Goal: Information Seeking & Learning: Learn about a topic

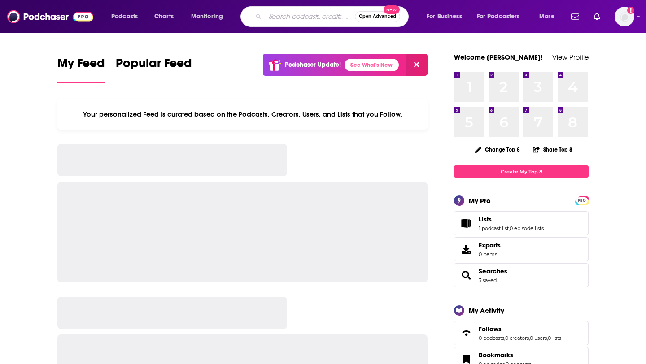
click at [280, 22] on input "Search podcasts, credits, & more..." at bounding box center [310, 16] width 90 height 14
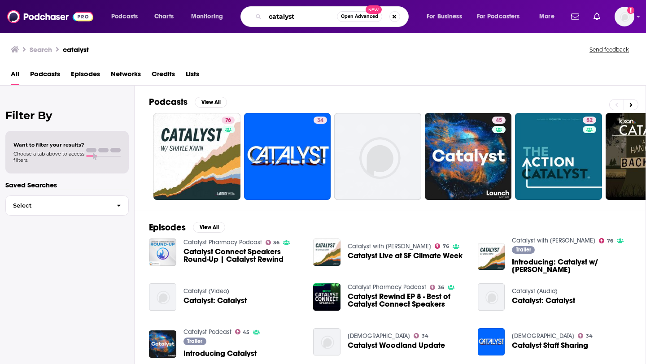
click at [299, 20] on input "catalyst" at bounding box center [301, 16] width 72 height 14
type input "catalyst"
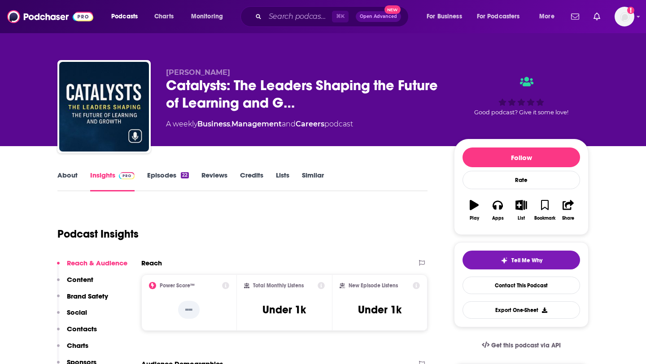
click at [175, 170] on div "About Insights Episodes 22 Reviews Credits Lists Similar" at bounding box center [242, 181] width 370 height 22
click at [172, 176] on link "Episodes 22" at bounding box center [168, 181] width 42 height 21
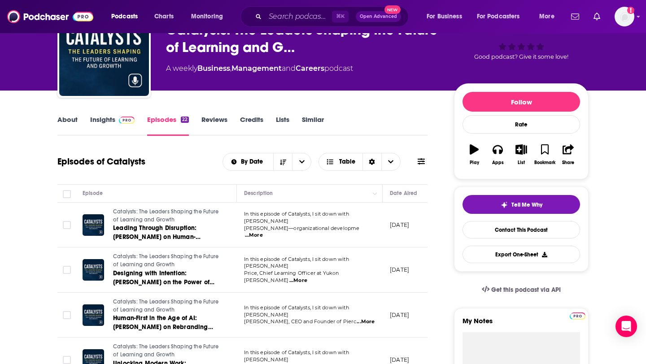
scroll to position [55, 0]
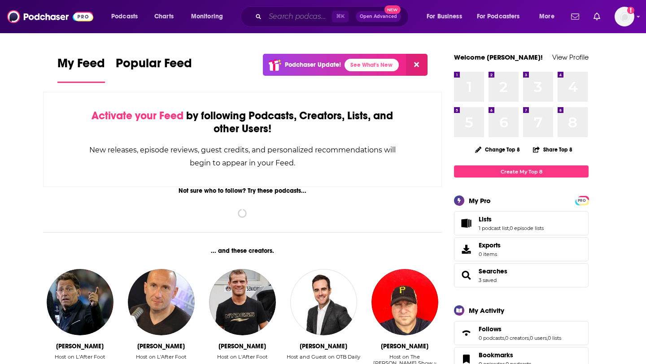
click at [316, 15] on input "Search podcasts, credits, & more..." at bounding box center [298, 16] width 67 height 14
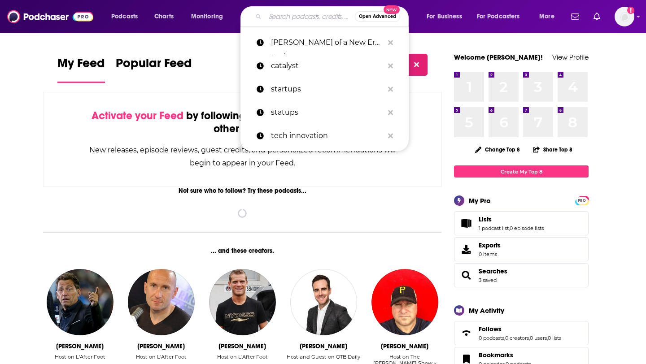
paste input "Board Gamers Anonymous Podcast"
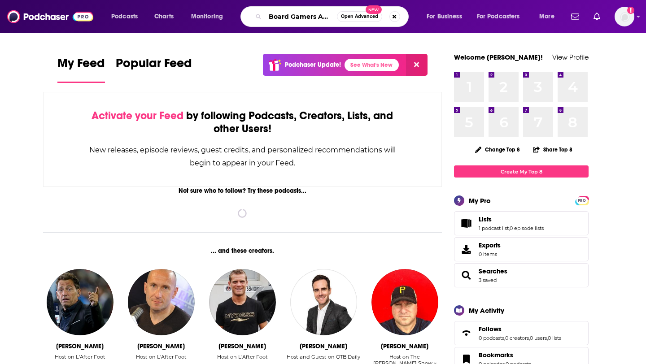
scroll to position [0, 53]
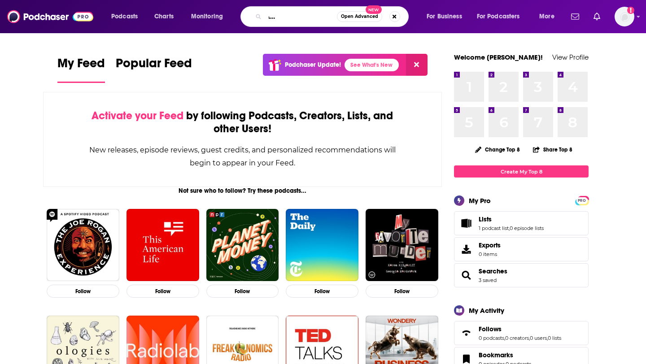
type input "Board Gamers Anonymous Podcast"
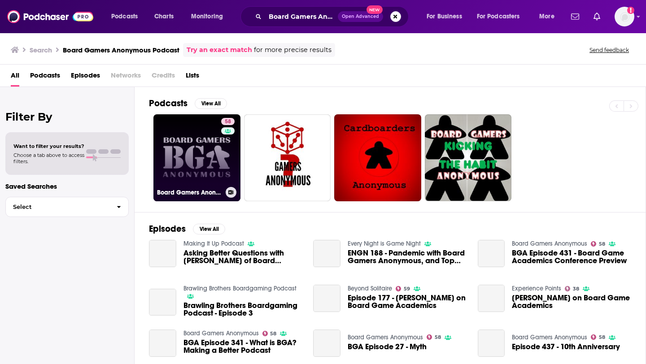
click at [196, 137] on link "58 Board Gamers Anonymous" at bounding box center [196, 157] width 87 height 87
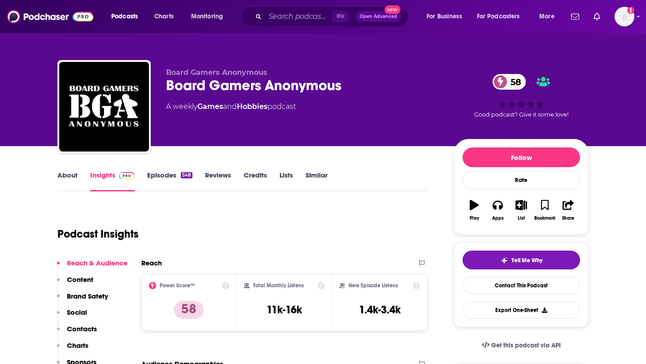
click at [172, 173] on link "Episodes 548" at bounding box center [169, 181] width 45 height 21
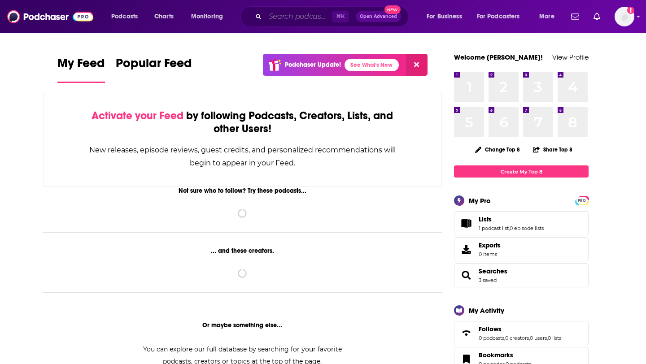
click at [287, 21] on input "Search podcasts, credits, & more..." at bounding box center [298, 16] width 67 height 14
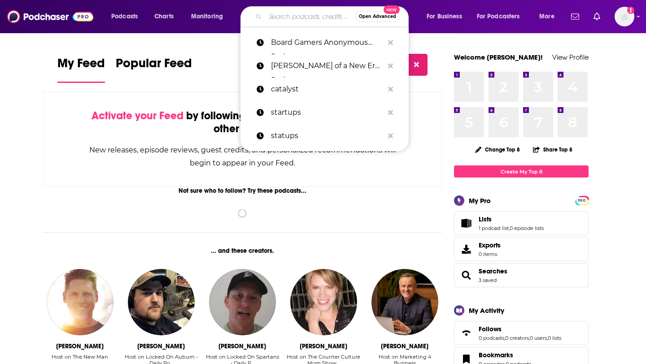
paste input "Botch Games"
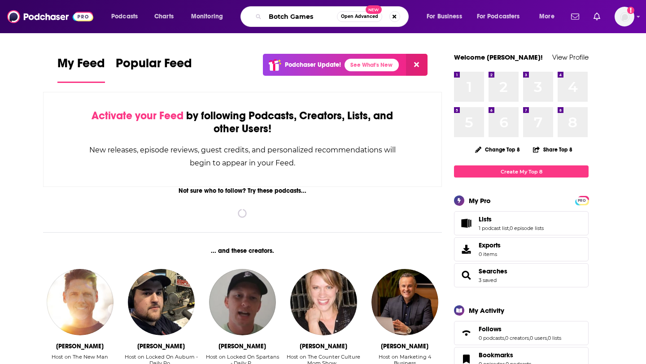
type input "Botch Games"
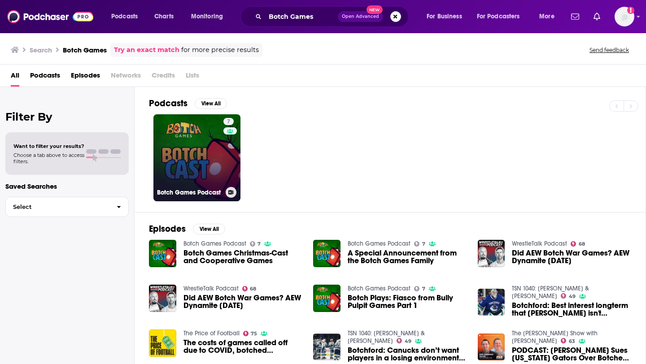
click at [183, 155] on link "7 Botch Games Podcast" at bounding box center [196, 157] width 87 height 87
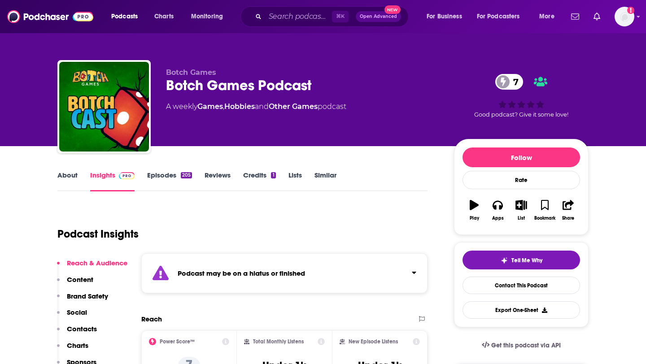
scroll to position [3, 0]
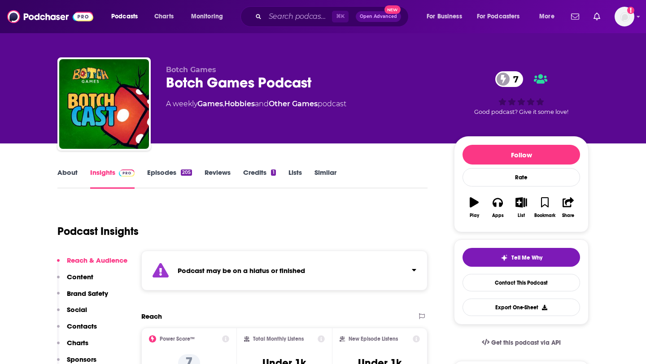
click at [177, 172] on link "Episodes 205" at bounding box center [169, 178] width 45 height 21
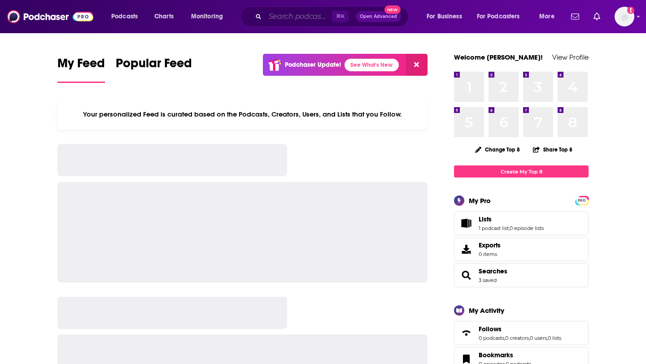
click at [292, 17] on input "Search podcasts, credits, & more..." at bounding box center [298, 16] width 67 height 14
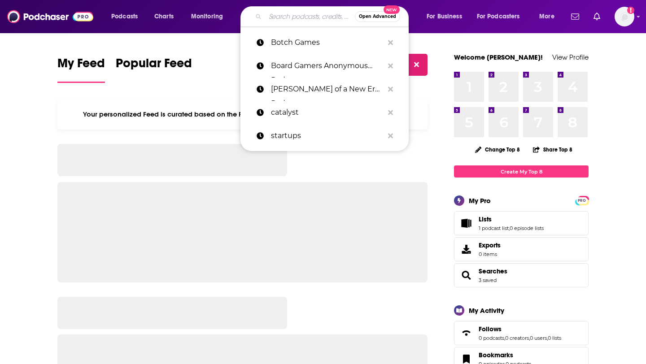
paste input "Board Game Snob"
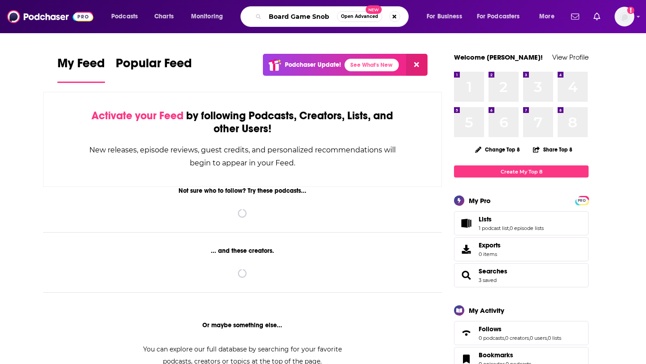
type input "Board Game Snob"
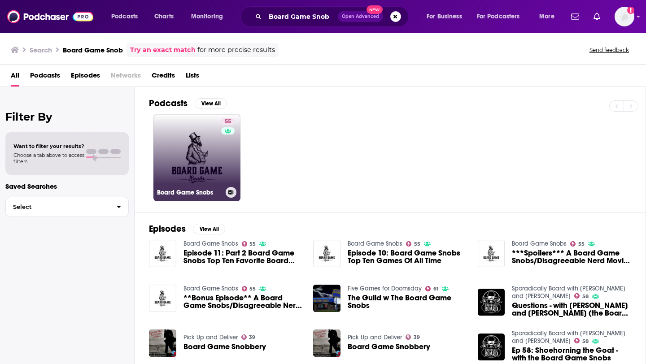
click at [207, 127] on link "55 Board Game Snobs" at bounding box center [196, 157] width 87 height 87
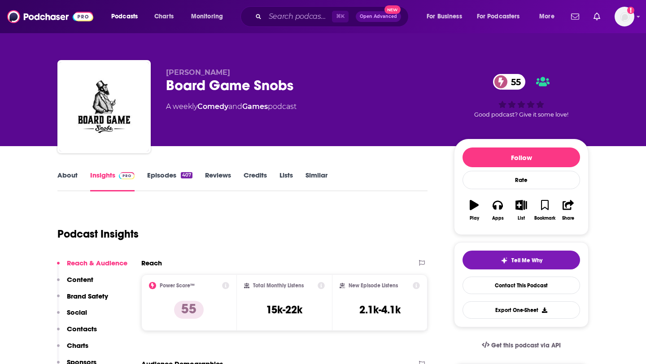
click at [182, 174] on div "407" at bounding box center [187, 175] width 12 height 6
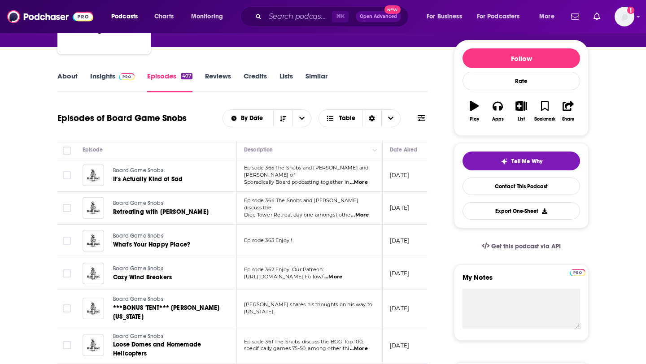
scroll to position [101, 0]
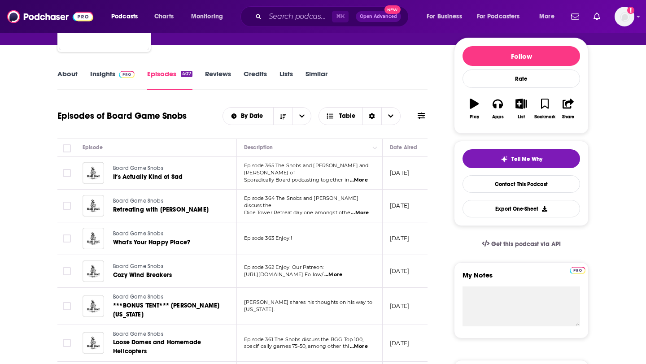
click at [364, 177] on span "...More" at bounding box center [359, 180] width 18 height 7
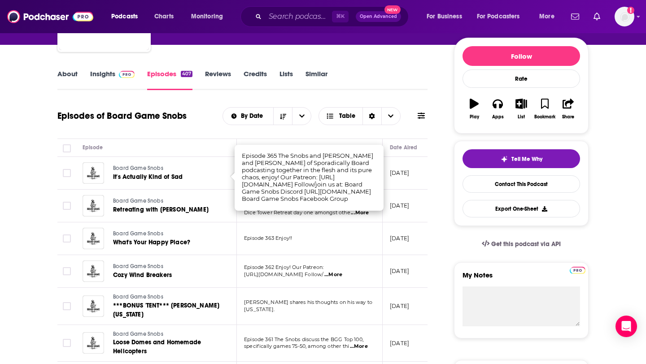
click at [396, 177] on p "September 16, 2025" at bounding box center [399, 173] width 19 height 8
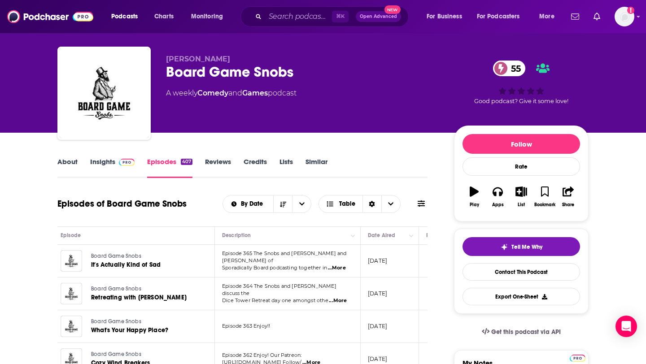
scroll to position [0, 0]
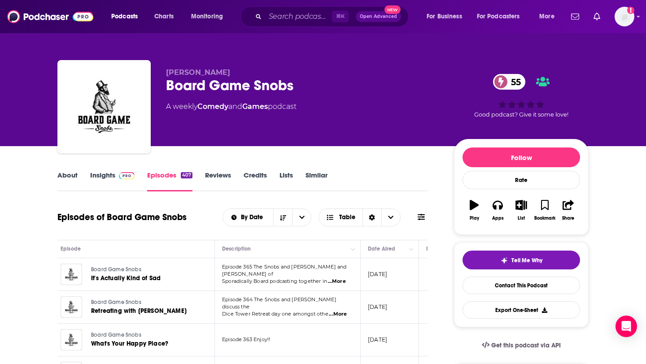
click at [66, 179] on link "About" at bounding box center [67, 181] width 20 height 21
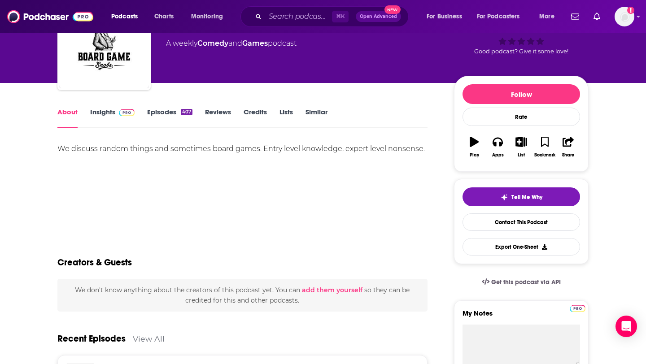
scroll to position [52, 0]
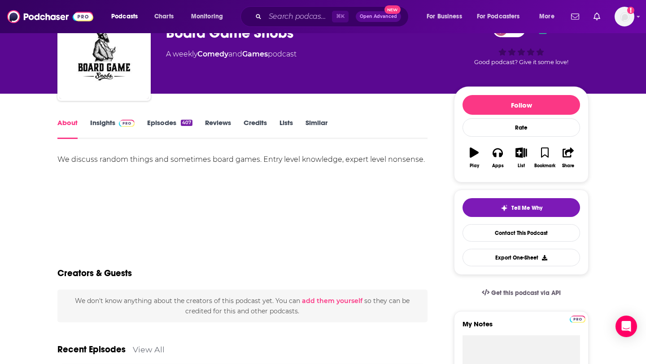
click at [104, 118] on link "Insights" at bounding box center [112, 128] width 44 height 21
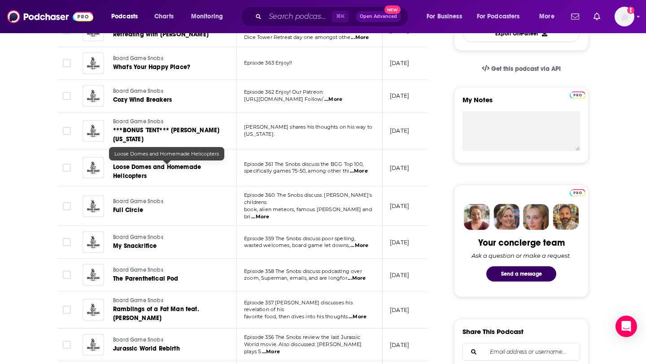
scroll to position [279, 0]
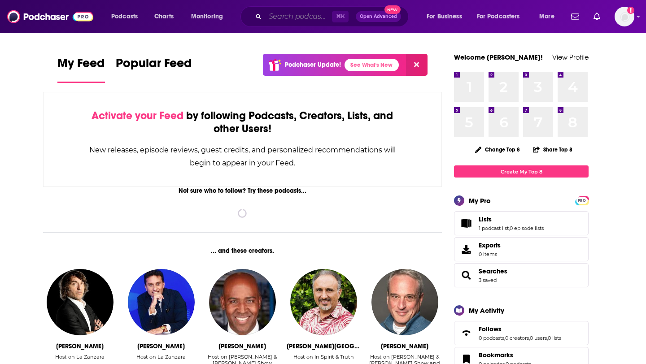
click at [292, 16] on input "Search podcasts, credits, & more..." at bounding box center [298, 16] width 67 height 14
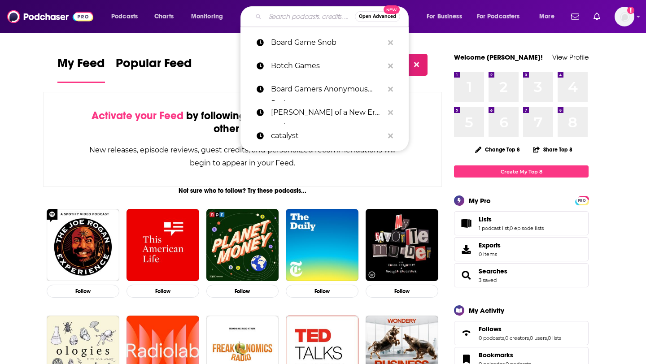
paste input "Blue Peg, Pink Peg Podcast"
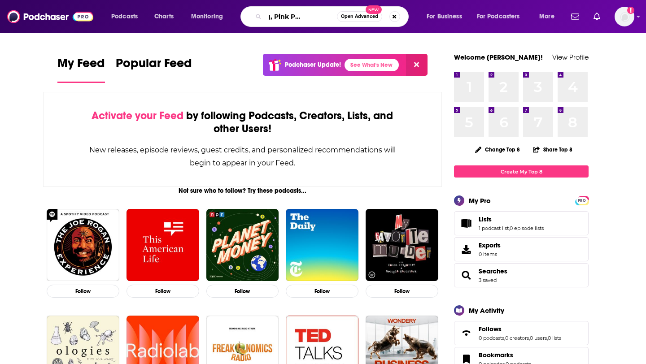
type input "Blue Peg, Pink Peg Podcast"
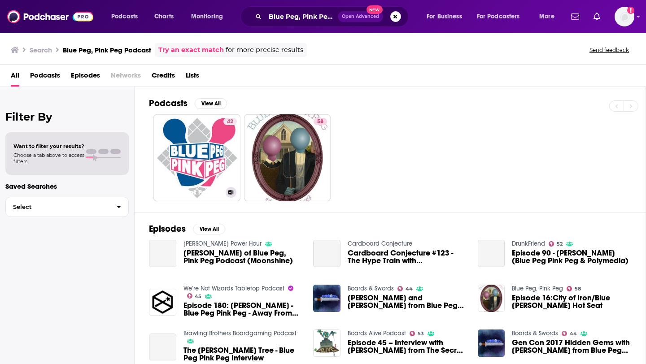
click at [204, 136] on link "42 Blue Peg Pink Peg Gaming Podcast" at bounding box center [196, 157] width 87 height 87
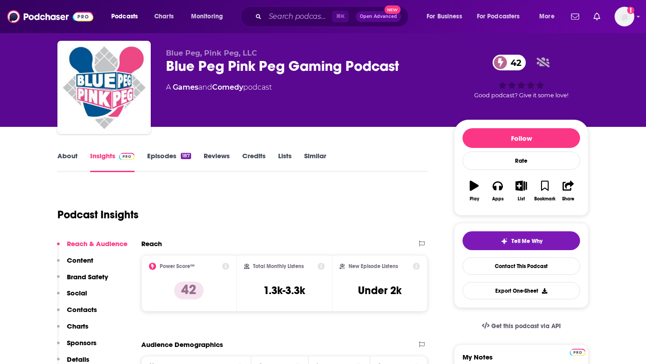
scroll to position [20, 0]
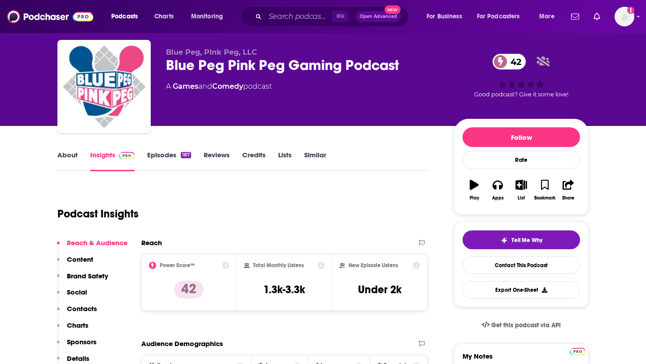
click at [168, 155] on link "Episodes 187" at bounding box center [169, 161] width 44 height 21
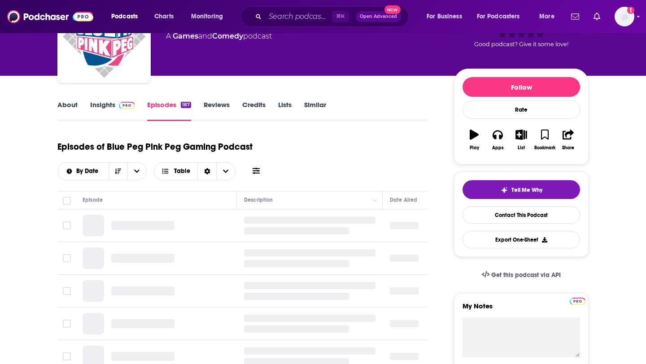
scroll to position [87, 0]
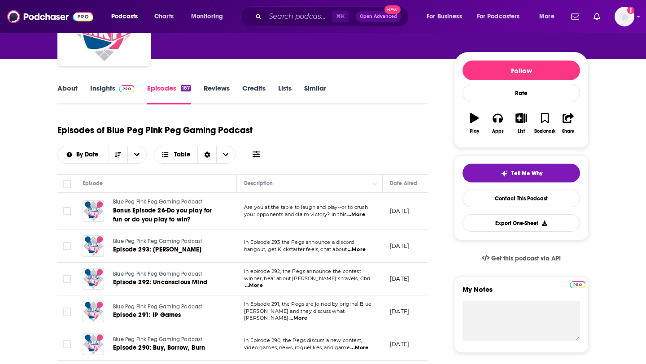
click at [127, 90] on img at bounding box center [127, 88] width 16 height 7
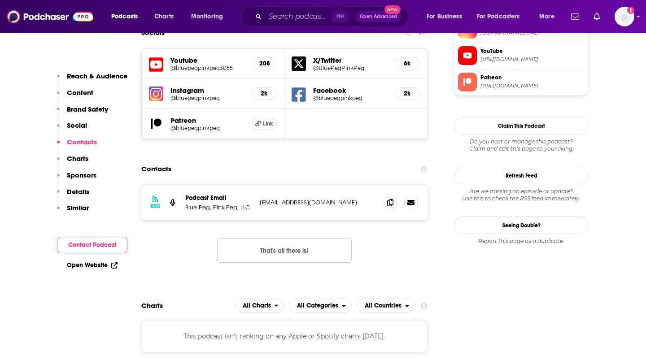
scroll to position [862, 0]
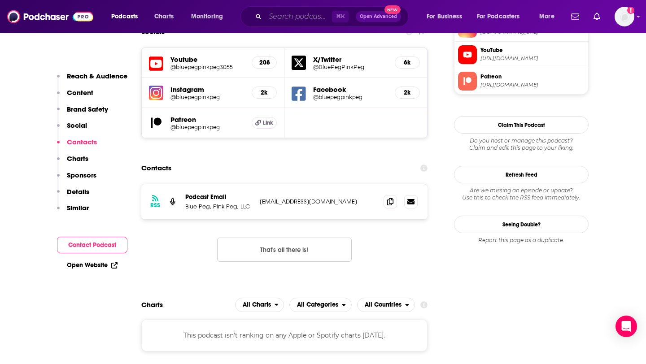
click at [271, 21] on input "Search podcasts, credits, & more..." at bounding box center [298, 16] width 67 height 14
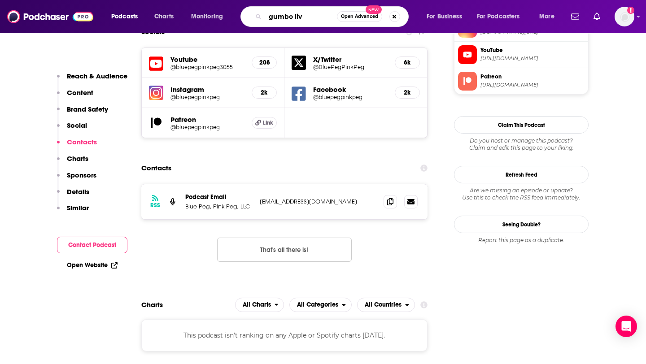
type input "gumbo live"
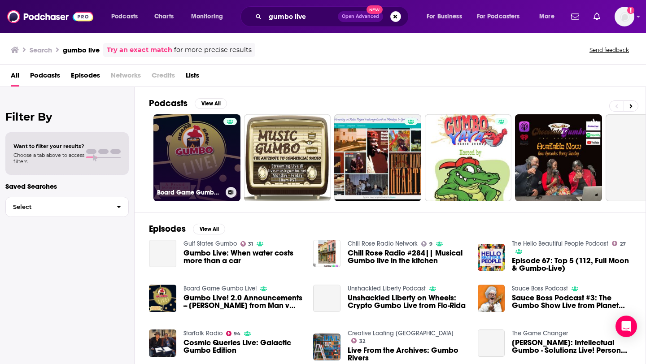
click at [194, 167] on link "Board Game Gumbo Live!" at bounding box center [196, 157] width 87 height 87
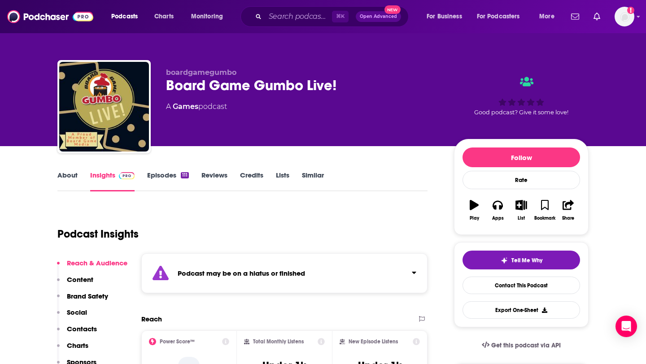
click at [177, 178] on link "Episodes 111" at bounding box center [168, 181] width 42 height 21
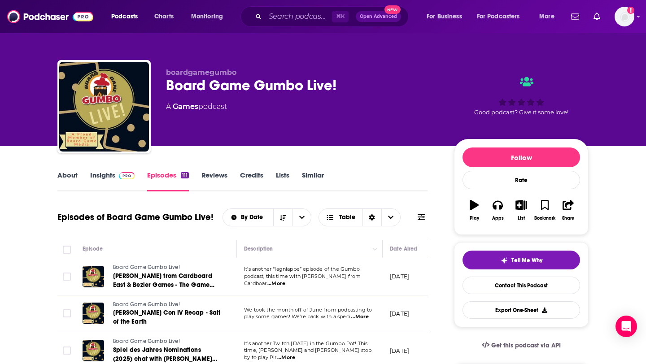
click at [100, 171] on link "Insights" at bounding box center [112, 181] width 44 height 21
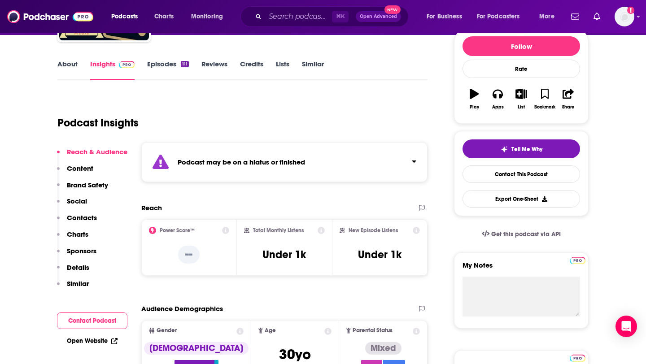
scroll to position [112, 0]
